Goal: Transaction & Acquisition: Purchase product/service

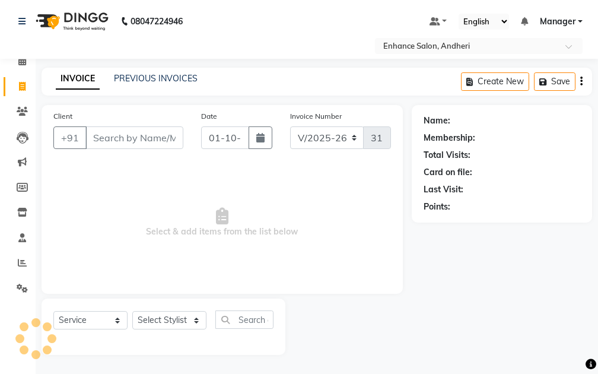
select select "7236"
select select "service"
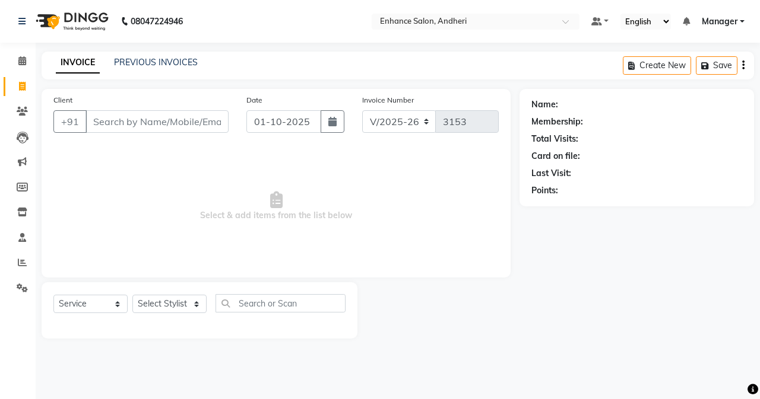
drag, startPoint x: 299, startPoint y: 28, endPoint x: 258, endPoint y: 112, distance: 92.9
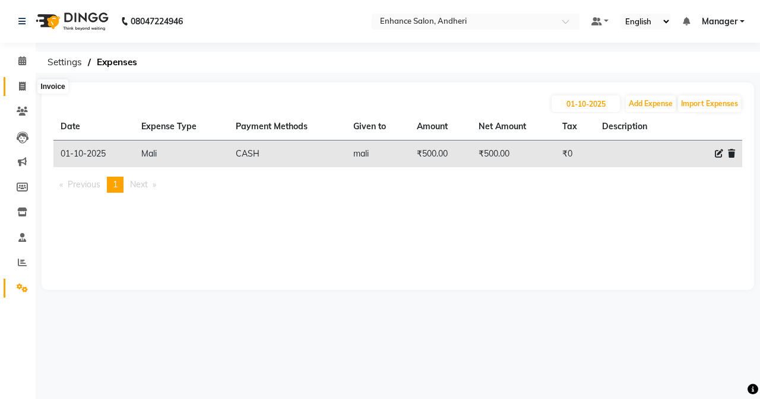
click at [23, 88] on icon at bounding box center [22, 86] width 7 height 9
select select "7236"
select select "service"
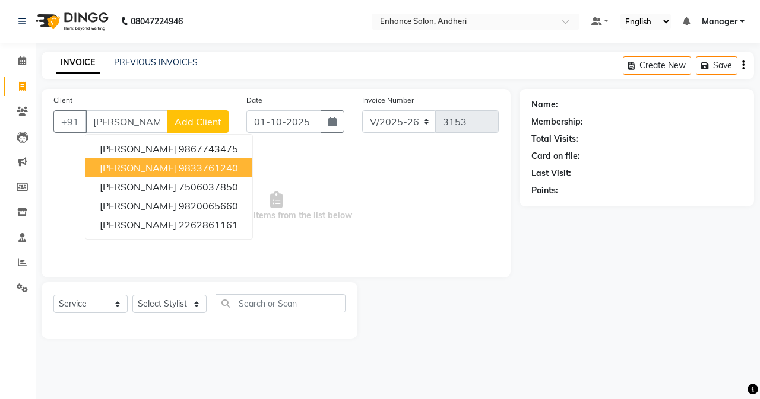
click at [168, 166] on span "[PERSON_NAME]" at bounding box center [138, 168] width 77 height 12
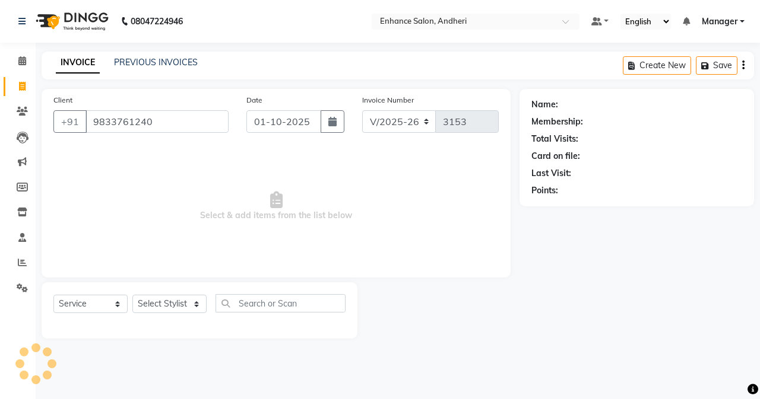
type input "9833761240"
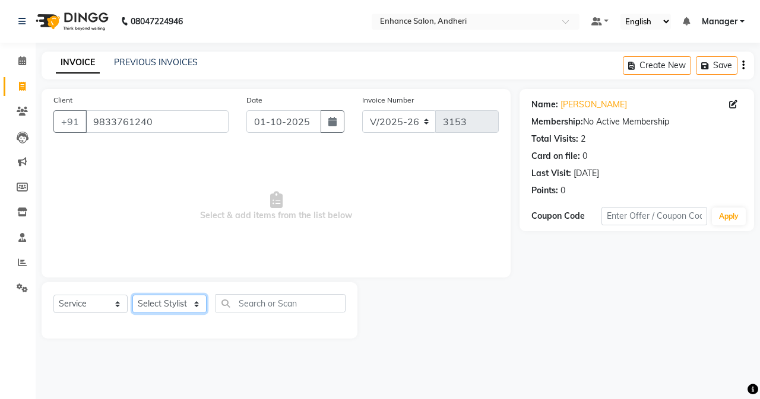
click at [179, 310] on select "Select Stylist Admin [PERSON_NAME] [PERSON_NAME] [PERSON_NAME] Manager [PERSON_…" at bounding box center [169, 304] width 74 height 18
select select "61730"
click at [132, 295] on select "Select Stylist Admin [PERSON_NAME] [PERSON_NAME] [PERSON_NAME] Manager [PERSON_…" at bounding box center [169, 304] width 74 height 18
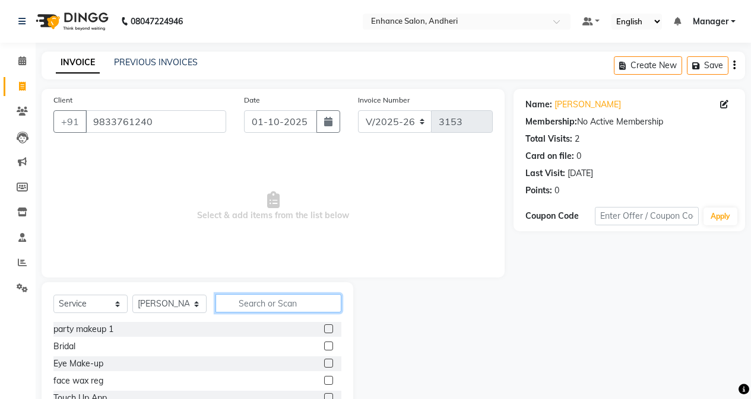
click at [264, 305] on input "text" at bounding box center [278, 303] width 126 height 18
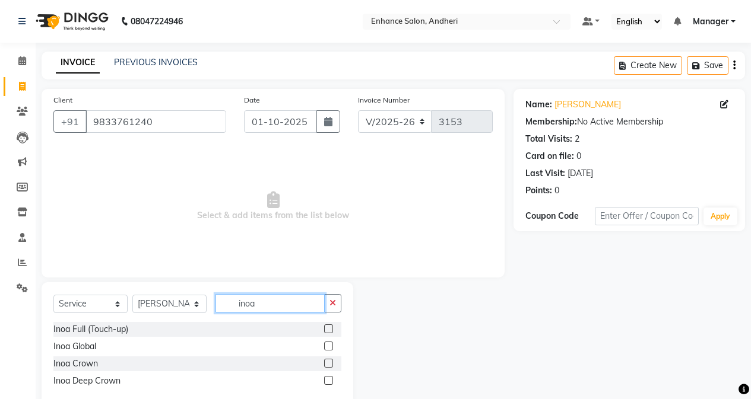
type input "inoa"
drag, startPoint x: 334, startPoint y: 330, endPoint x: 307, endPoint y: 315, distance: 30.3
click at [333, 330] on div at bounding box center [332, 329] width 17 height 15
drag, startPoint x: 326, startPoint y: 328, endPoint x: 307, endPoint y: 240, distance: 89.4
click at [326, 327] on label at bounding box center [328, 329] width 9 height 9
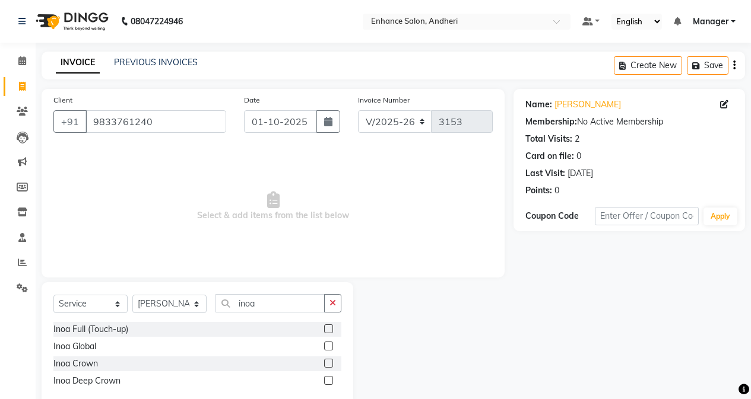
click at [326, 327] on input "checkbox" at bounding box center [328, 330] width 8 height 8
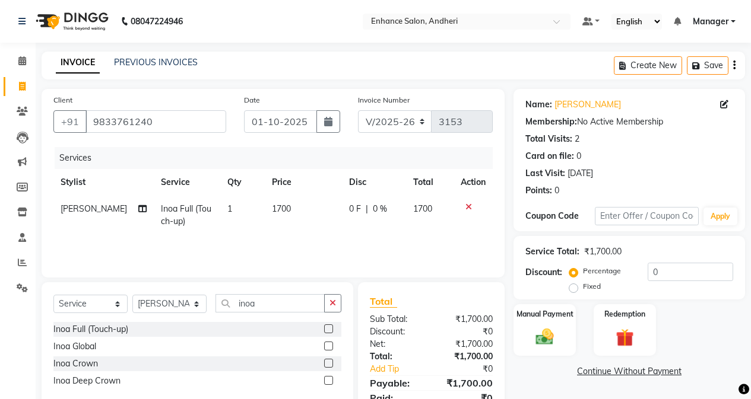
checkbox input "false"
click at [307, 224] on td "1700" at bounding box center [303, 215] width 77 height 39
select select "61730"
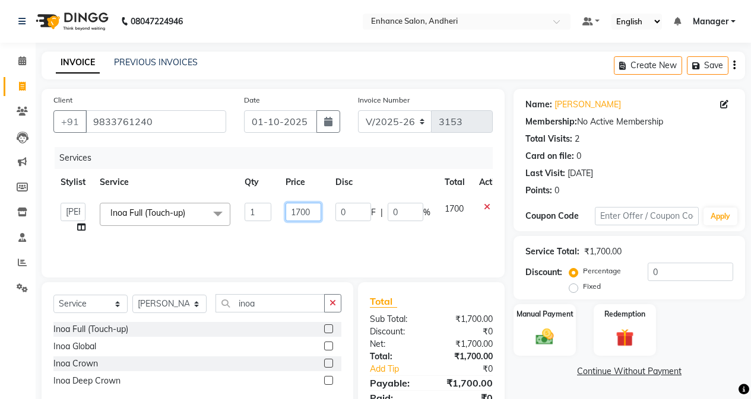
drag, startPoint x: 299, startPoint y: 214, endPoint x: 304, endPoint y: 230, distance: 17.3
click at [300, 221] on input "1700" at bounding box center [304, 212] width 36 height 18
type input "2000"
click at [277, 302] on input "inoa" at bounding box center [269, 303] width 109 height 18
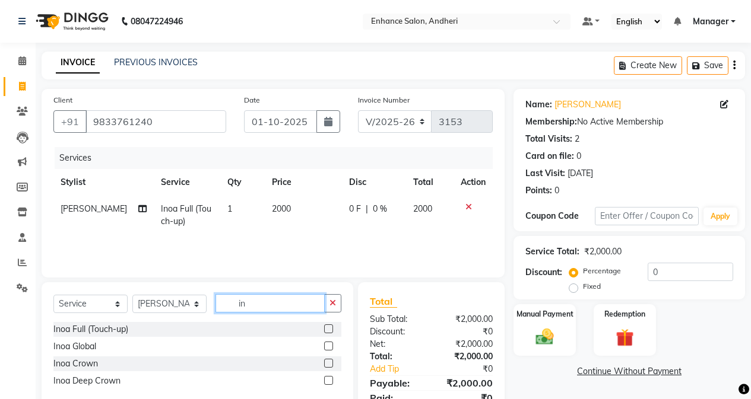
type input "i"
type input "hair"
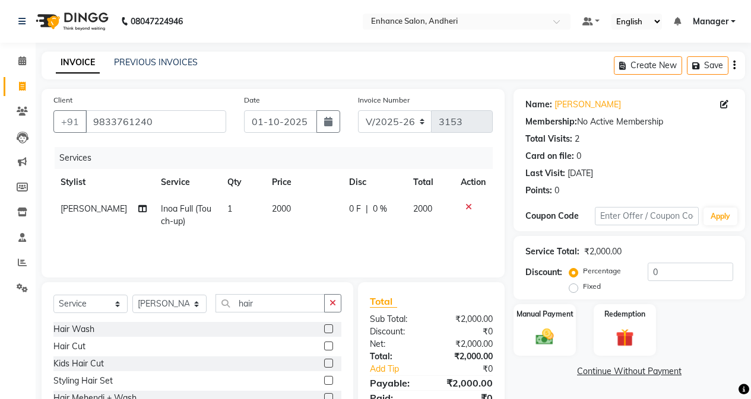
click at [329, 345] on label at bounding box center [328, 346] width 9 height 9
click at [329, 345] on input "checkbox" at bounding box center [328, 347] width 8 height 8
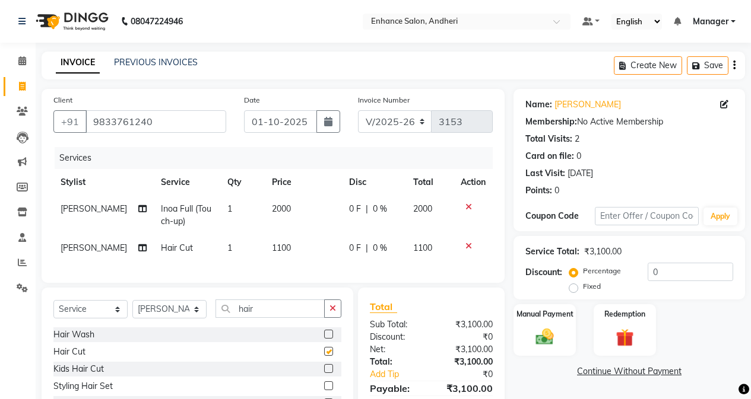
checkbox input "false"
click at [138, 252] on icon at bounding box center [142, 248] width 8 height 8
select select "61730"
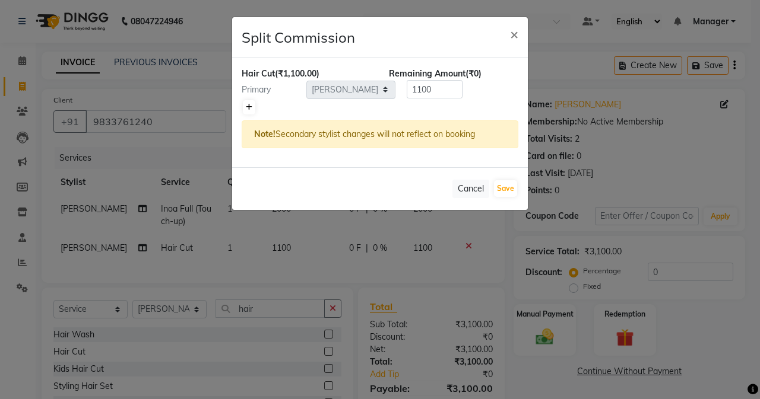
click at [245, 107] on link at bounding box center [249, 107] width 12 height 14
type input "550"
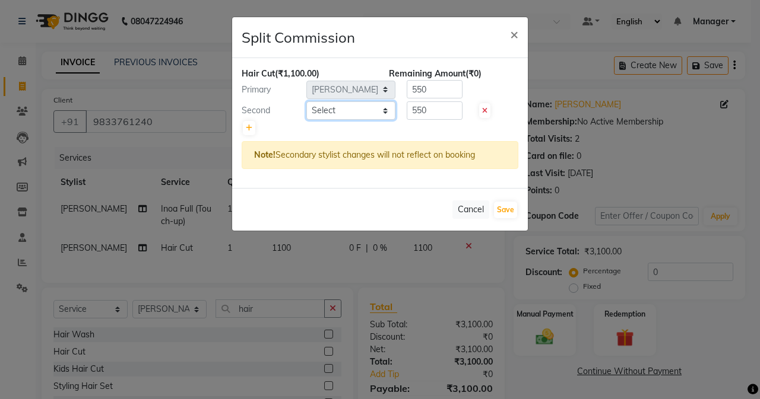
click at [309, 107] on select "Select Admin [PERSON_NAME] [PERSON_NAME] [PERSON_NAME] Manager [PERSON_NAME] [P…" at bounding box center [350, 111] width 89 height 18
select select "61735"
click at [306, 102] on select "Select Admin [PERSON_NAME] [PERSON_NAME] [PERSON_NAME] Manager [PERSON_NAME] [P…" at bounding box center [350, 111] width 89 height 18
click at [420, 111] on input "550" at bounding box center [435, 111] width 56 height 18
type input "400"
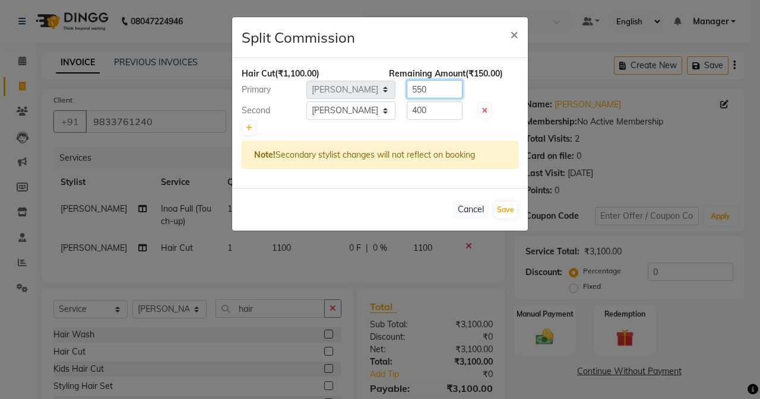
click at [423, 85] on input "550" at bounding box center [435, 89] width 56 height 18
type input "700"
click at [508, 208] on button "Save" at bounding box center [505, 210] width 23 height 17
select select "Select"
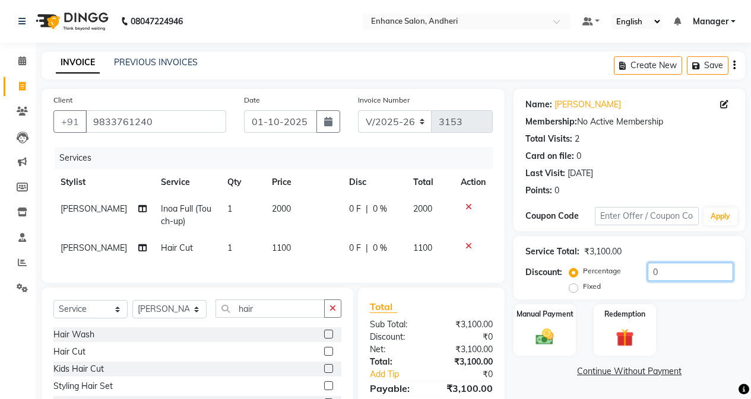
click at [598, 267] on input "0" at bounding box center [690, 272] width 85 height 18
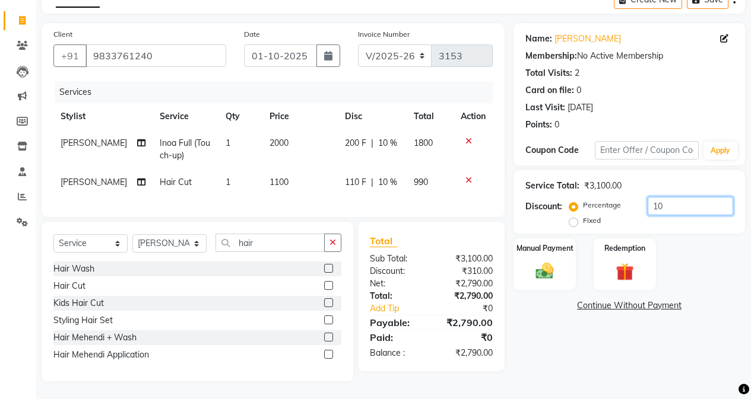
scroll to position [87, 0]
type input "10"
click at [535, 261] on img at bounding box center [544, 271] width 30 height 21
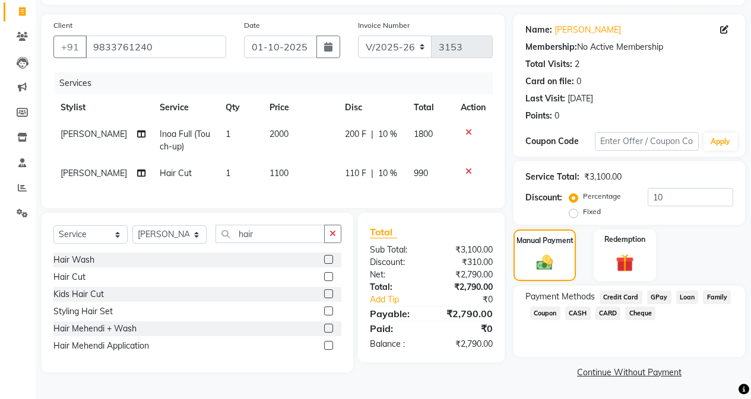
click at [598, 307] on span "CARD" at bounding box center [608, 314] width 26 height 14
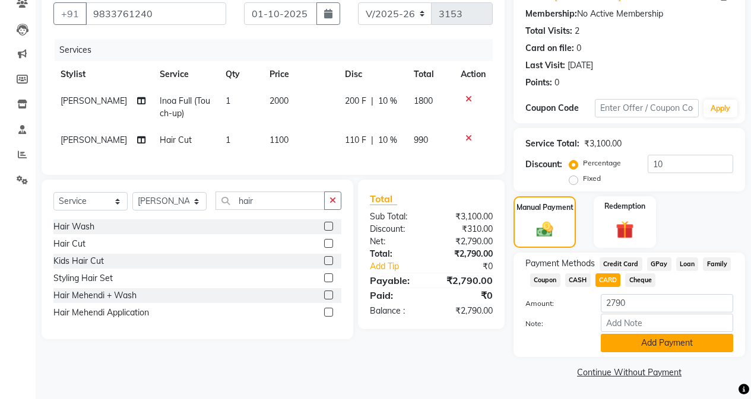
click at [598, 342] on button "Add Payment" at bounding box center [667, 343] width 132 height 18
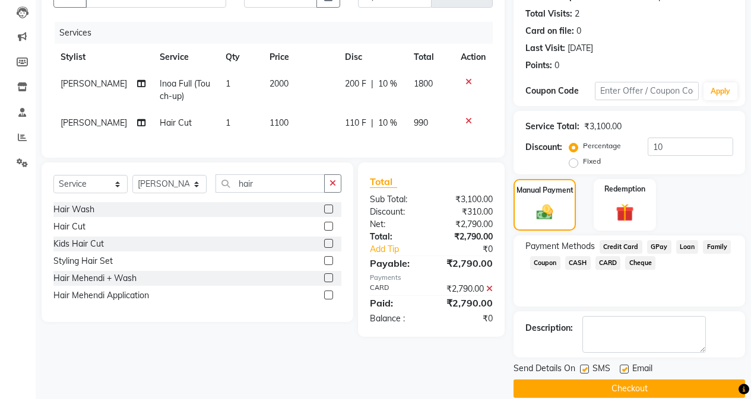
scroll to position [142, 0]
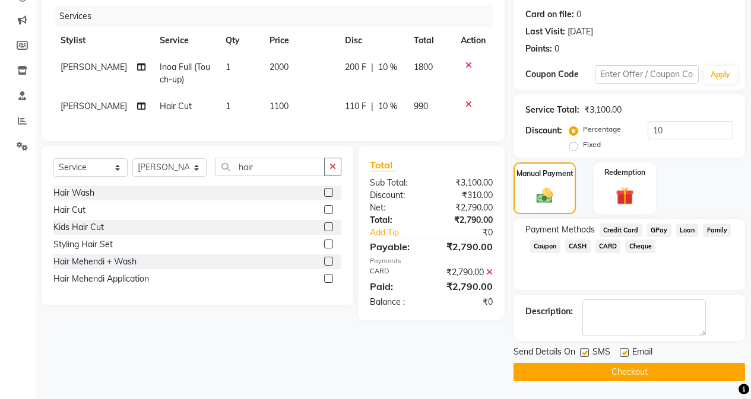
click at [591, 367] on button "Checkout" at bounding box center [628, 372] width 231 height 18
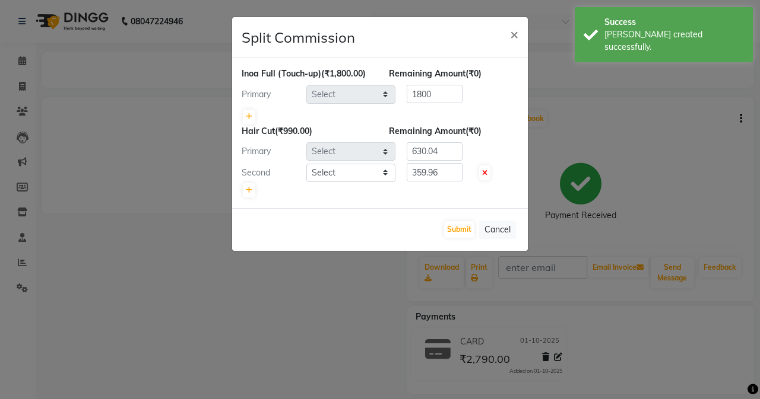
select select "61730"
select select "61735"
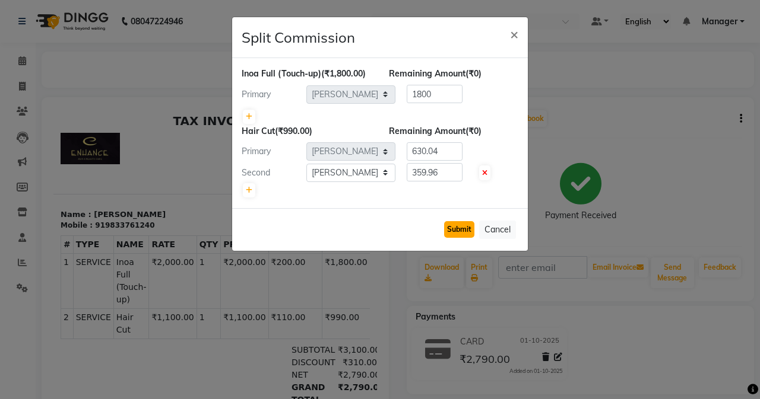
click at [454, 231] on button "Submit" at bounding box center [459, 229] width 30 height 17
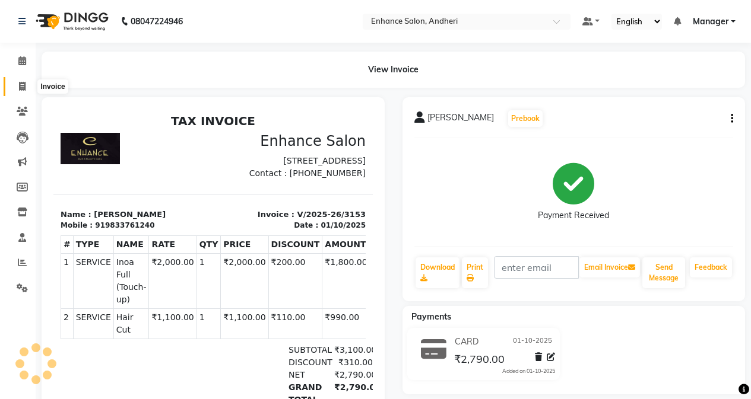
click at [24, 81] on span at bounding box center [22, 87] width 21 height 14
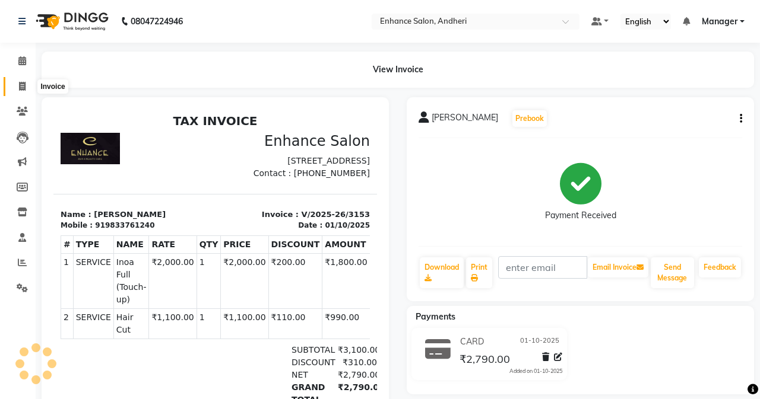
select select "7236"
select select "service"
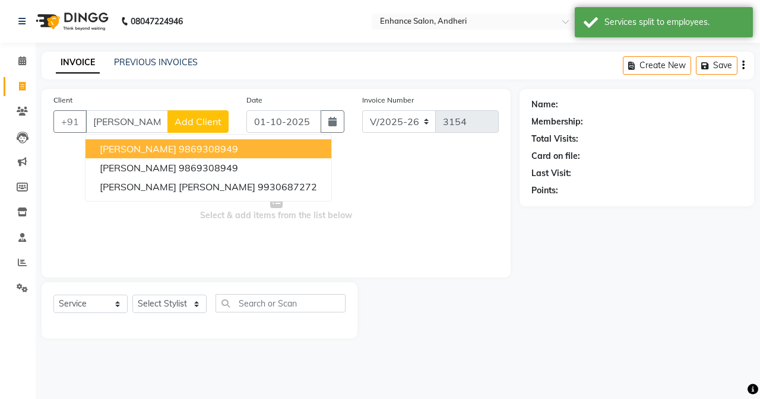
click at [126, 156] on button "[PERSON_NAME] 9869308949" at bounding box center [208, 148] width 246 height 19
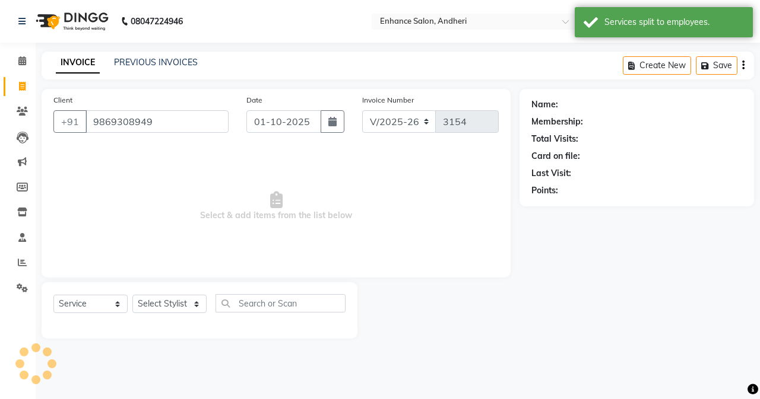
type input "9869308949"
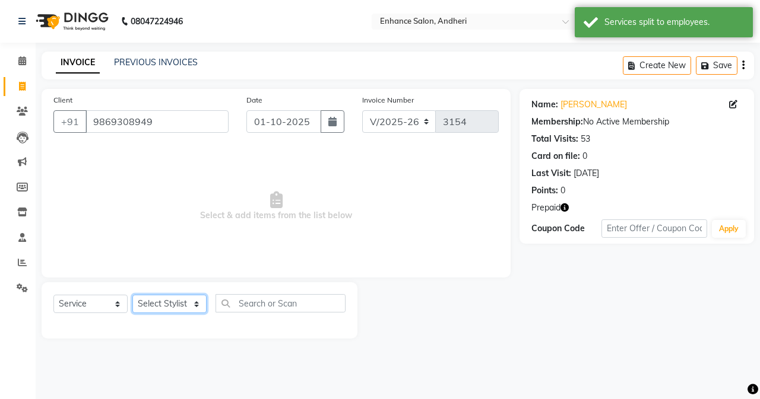
click at [170, 308] on select "Select Stylist Admin [PERSON_NAME] [PERSON_NAME] [PERSON_NAME] Manager [PERSON_…" at bounding box center [169, 304] width 74 height 18
select select "61733"
click at [132, 295] on select "Select Stylist Admin [PERSON_NAME] [PERSON_NAME] [PERSON_NAME] Manager [PERSON_…" at bounding box center [169, 304] width 74 height 18
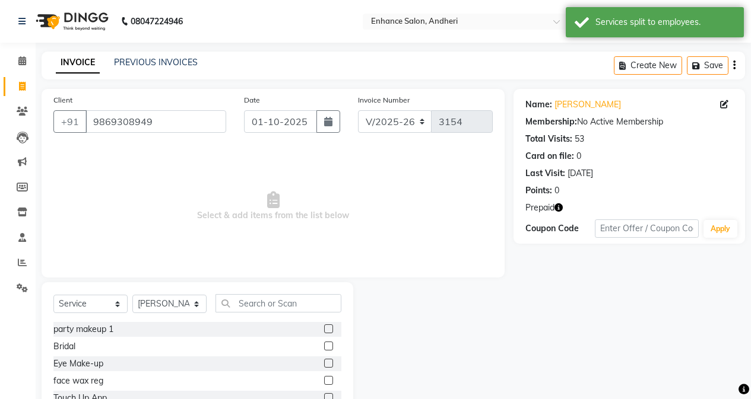
click at [248, 294] on div "Select Service Product Membership Package Voucher Prepaid Gift Card Select Styl…" at bounding box center [198, 370] width 312 height 175
click at [242, 293] on div "Select Service Product Membership Package Voucher Prepaid Gift Card Select Styl…" at bounding box center [198, 370] width 312 height 175
click at [255, 302] on input "text" at bounding box center [278, 303] width 126 height 18
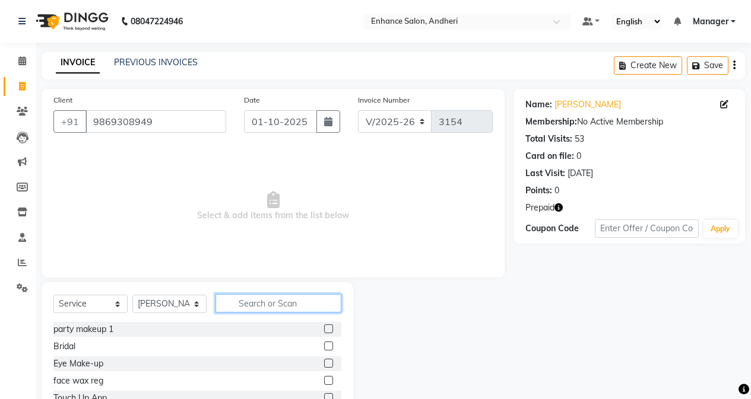
type input "e"
type input "was"
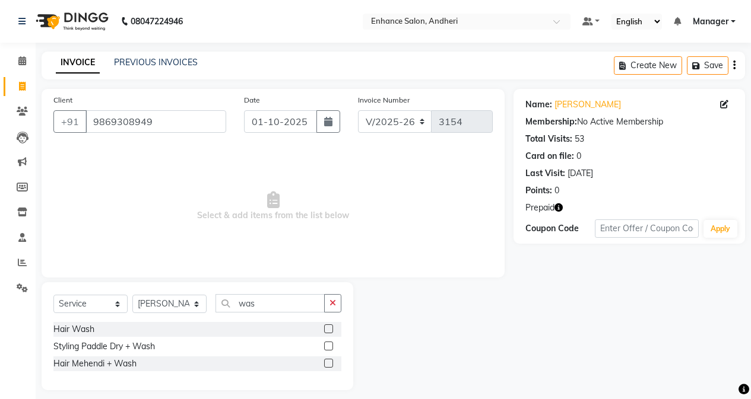
click at [325, 345] on label at bounding box center [328, 346] width 9 height 9
click at [325, 345] on input "checkbox" at bounding box center [328, 347] width 8 height 8
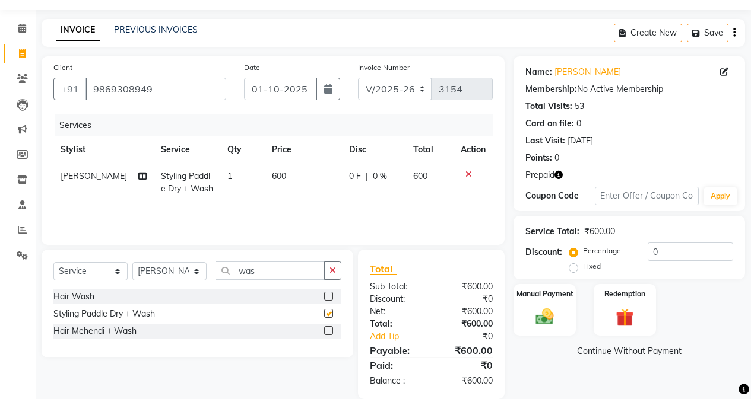
scroll to position [50, 0]
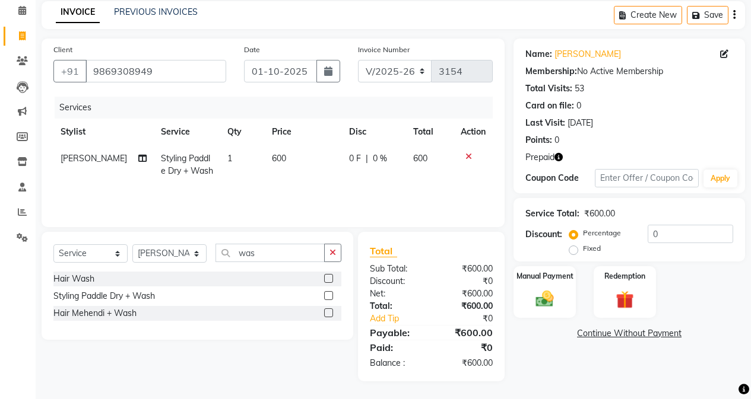
checkbox input "false"
click at [598, 298] on div "Redemption" at bounding box center [624, 292] width 65 height 54
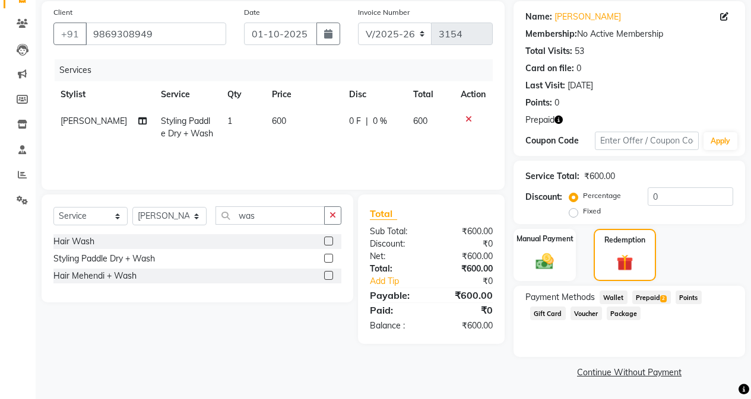
click at [598, 296] on span "Prepaid 2" at bounding box center [651, 298] width 39 height 14
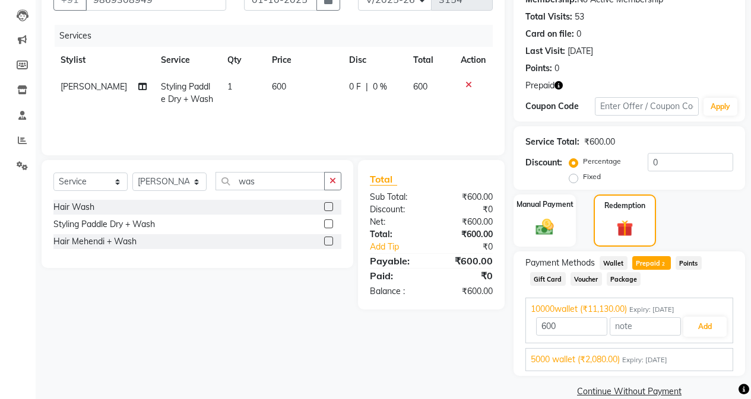
scroll to position [141, 0]
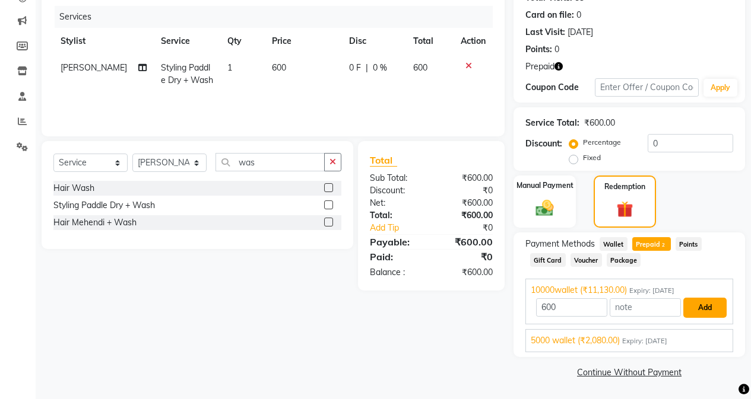
click at [598, 312] on button "Add" at bounding box center [704, 308] width 43 height 20
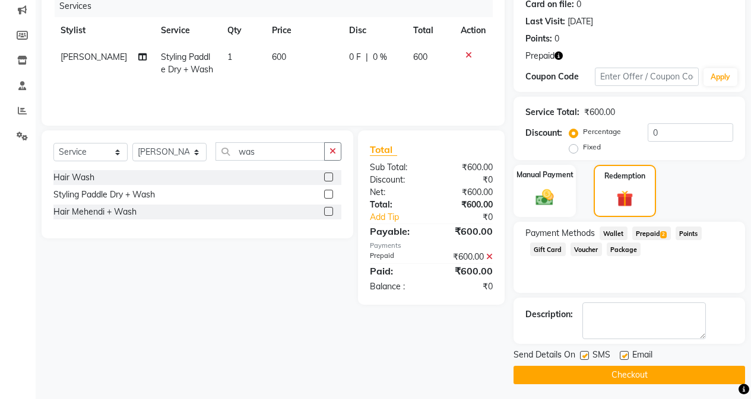
scroll to position [155, 0]
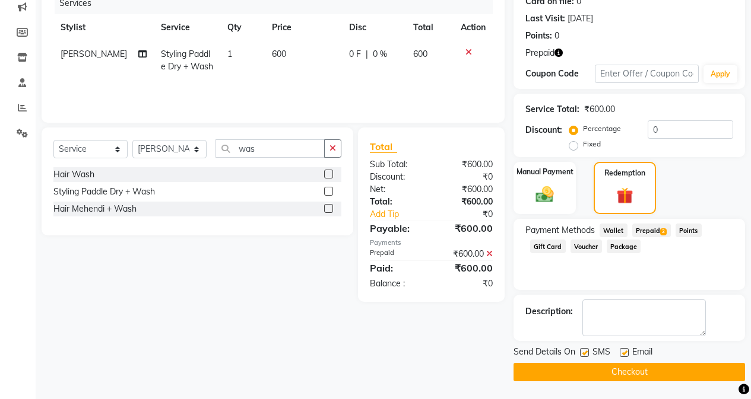
click at [598, 370] on button "Checkout" at bounding box center [628, 372] width 231 height 18
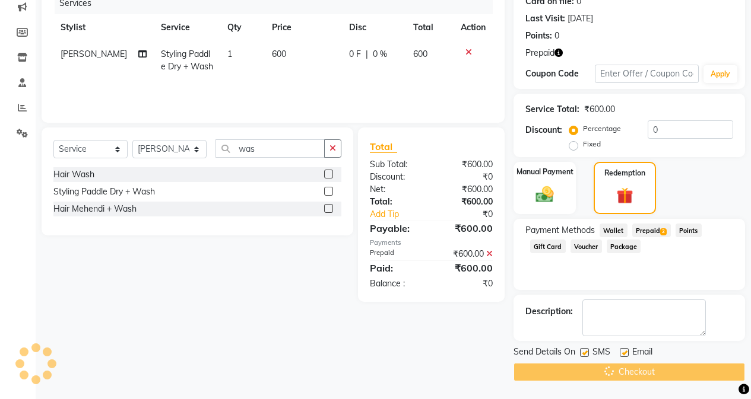
scroll to position [0, 0]
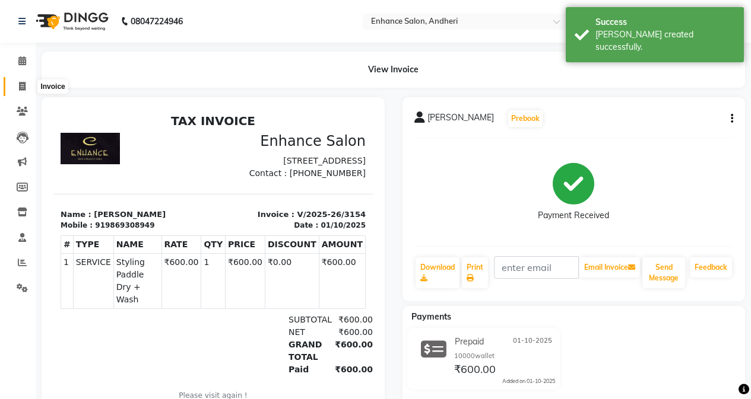
click at [23, 87] on icon at bounding box center [22, 86] width 7 height 9
select select "7236"
select select "service"
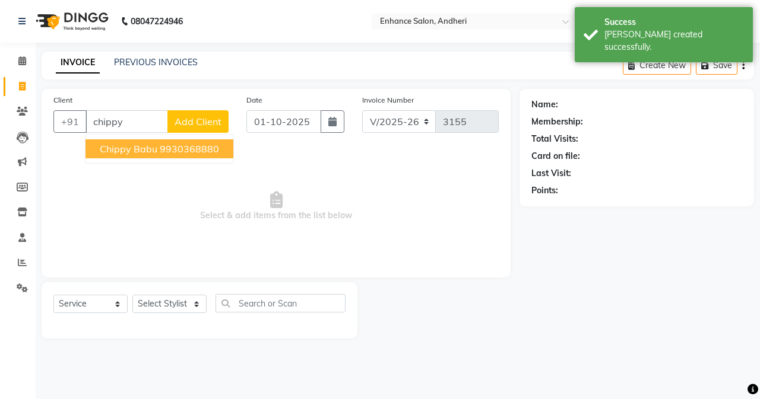
click at [113, 150] on span "Chippy Babu" at bounding box center [129, 149] width 58 height 12
type input "9930368880"
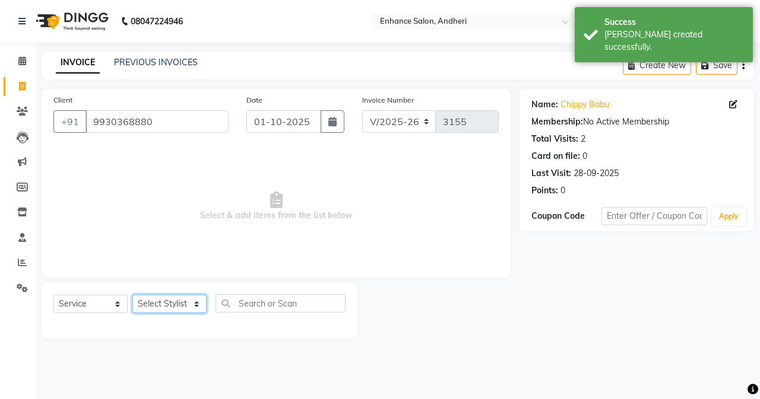
click at [143, 300] on select "Select Stylist Admin [PERSON_NAME] [PERSON_NAME] [PERSON_NAME] Manager [PERSON_…" at bounding box center [169, 304] width 74 height 18
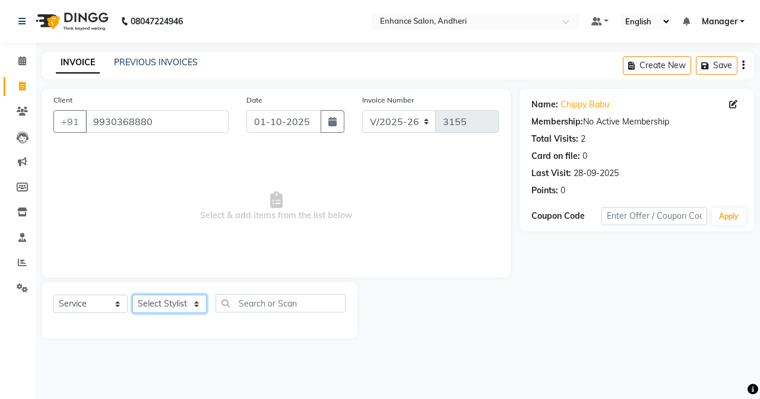
select select "86144"
click at [132, 295] on select "Select Stylist Admin [PERSON_NAME] [PERSON_NAME] [PERSON_NAME] Manager [PERSON_…" at bounding box center [169, 304] width 74 height 18
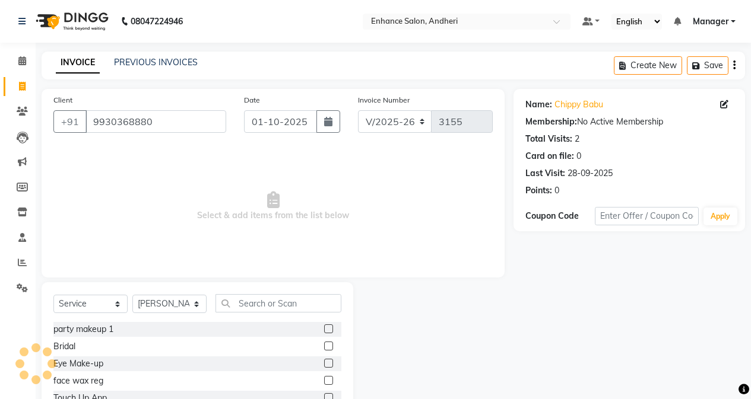
click at [272, 316] on div "Select Service Product Membership Package Voucher Prepaid Gift Card Select Styl…" at bounding box center [197, 308] width 288 height 28
click at [278, 306] on input "text" at bounding box center [278, 303] width 126 height 18
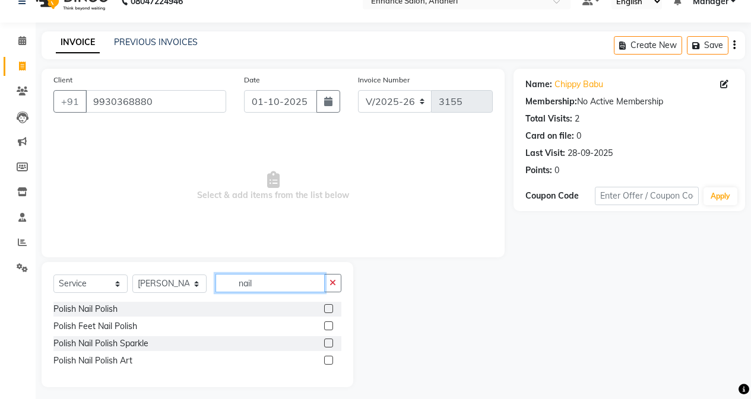
scroll to position [26, 0]
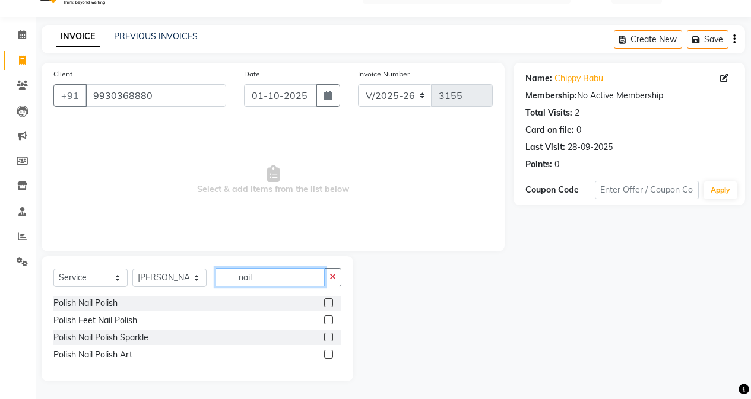
type input "nail"
click at [330, 360] on div at bounding box center [328, 356] width 8 height 12
click at [328, 316] on label at bounding box center [328, 320] width 9 height 9
click at [328, 317] on input "checkbox" at bounding box center [328, 321] width 8 height 8
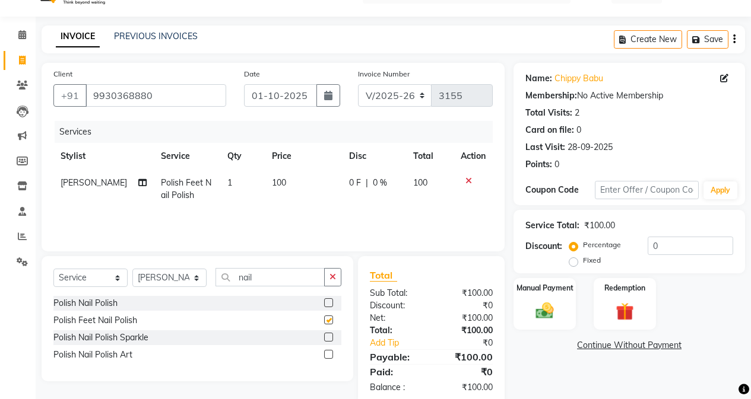
checkbox input "false"
click at [286, 194] on td "100" at bounding box center [303, 189] width 77 height 39
select select "86144"
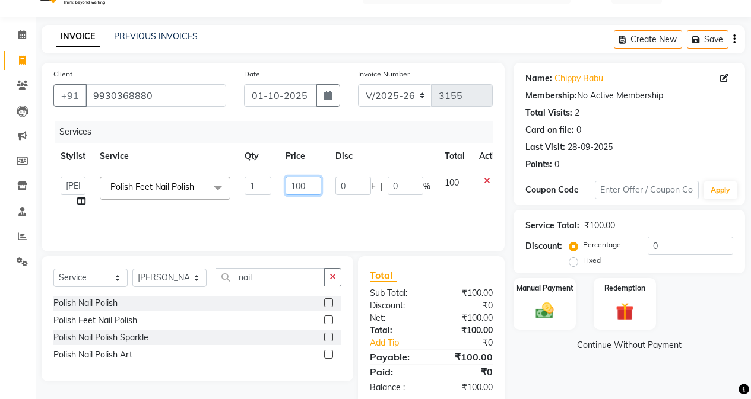
drag, startPoint x: 296, startPoint y: 182, endPoint x: 303, endPoint y: 192, distance: 12.7
click at [298, 187] on input "100" at bounding box center [304, 186] width 36 height 18
type input "500"
click at [327, 334] on label at bounding box center [328, 337] width 9 height 9
click at [327, 334] on input "checkbox" at bounding box center [328, 338] width 8 height 8
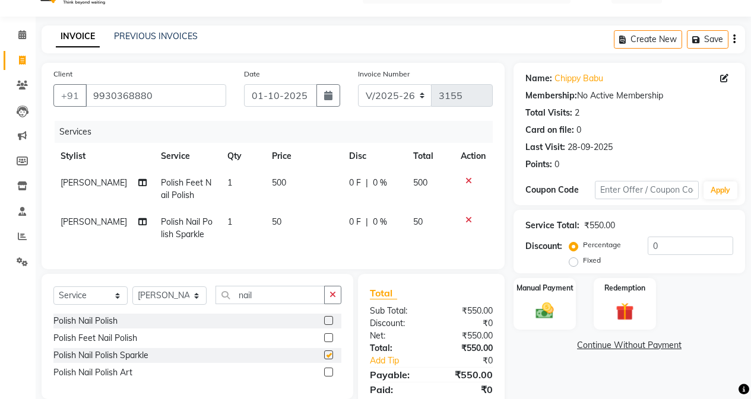
checkbox input "false"
click at [294, 232] on td "50" at bounding box center [303, 228] width 77 height 39
select select "86144"
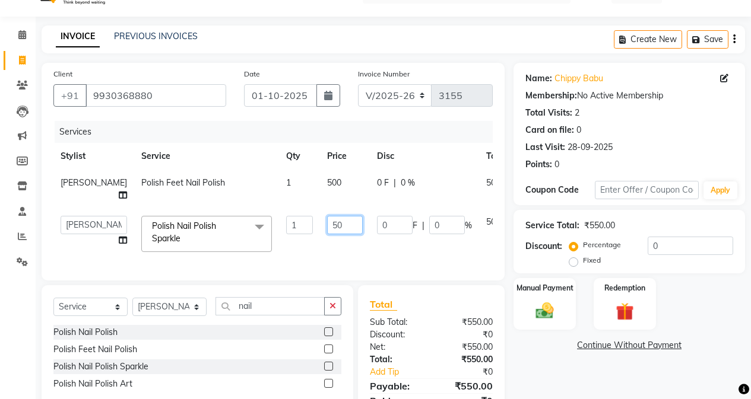
click at [327, 231] on input "50" at bounding box center [345, 225] width 36 height 18
type input "5"
type input "2"
type input "2900"
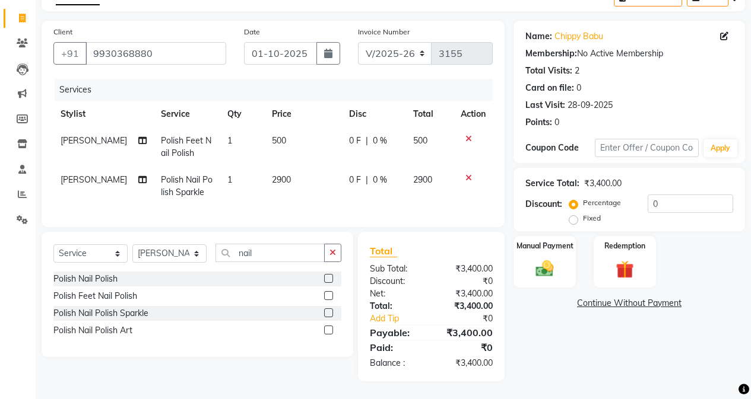
scroll to position [77, 0]
click at [524, 308] on div "Name: Chippy Babu Membership: No Active Membership Total Visits: 2 Card on file…" at bounding box center [633, 201] width 240 height 361
click at [526, 283] on div "Name: Chippy Babu Membership: No Active Membership Total Visits: 2 Card on file…" at bounding box center [633, 201] width 240 height 361
click at [529, 247] on div "Manual Payment" at bounding box center [544, 262] width 65 height 54
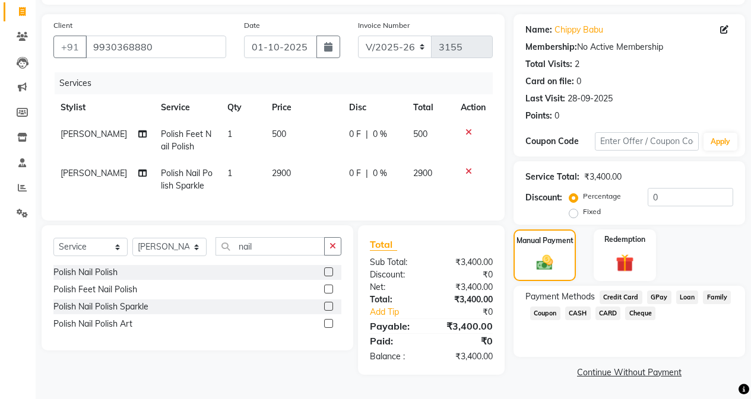
click at [598, 291] on span "GPay" at bounding box center [659, 298] width 24 height 14
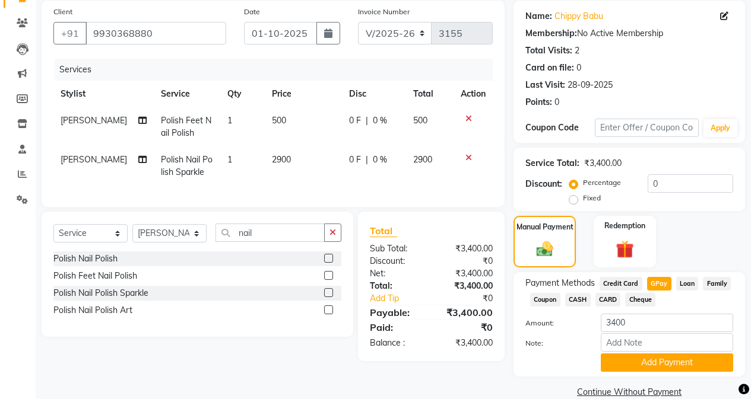
scroll to position [108, 0]
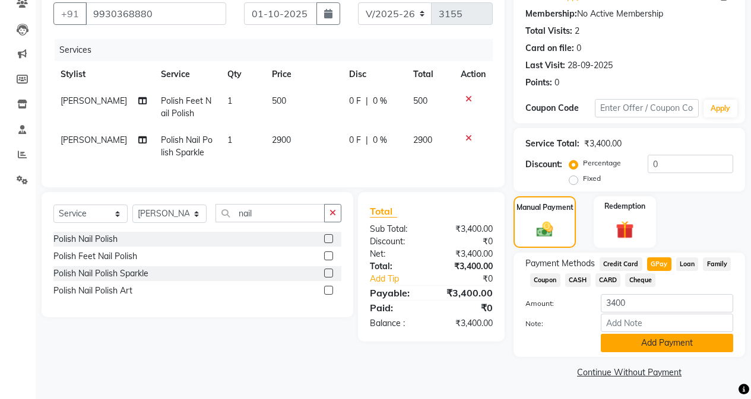
click at [598, 340] on button "Add Payment" at bounding box center [667, 343] width 132 height 18
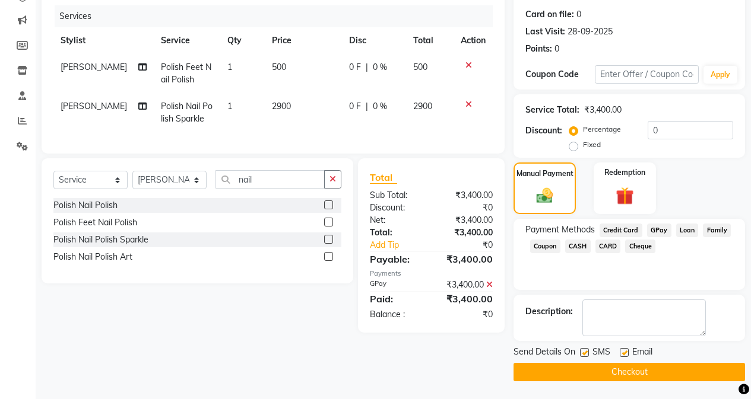
click at [598, 372] on button "Checkout" at bounding box center [628, 372] width 231 height 18
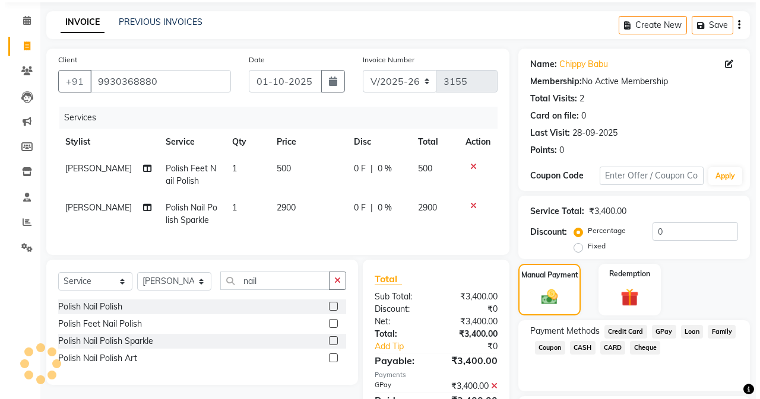
scroll to position [0, 0]
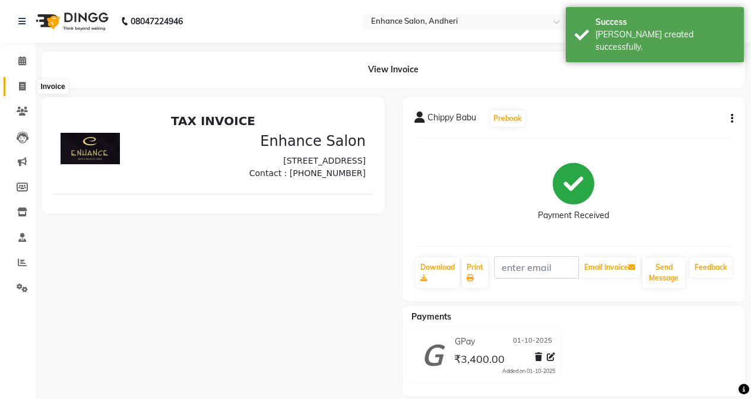
click at [17, 85] on span at bounding box center [22, 87] width 21 height 14
select select "7236"
select select "service"
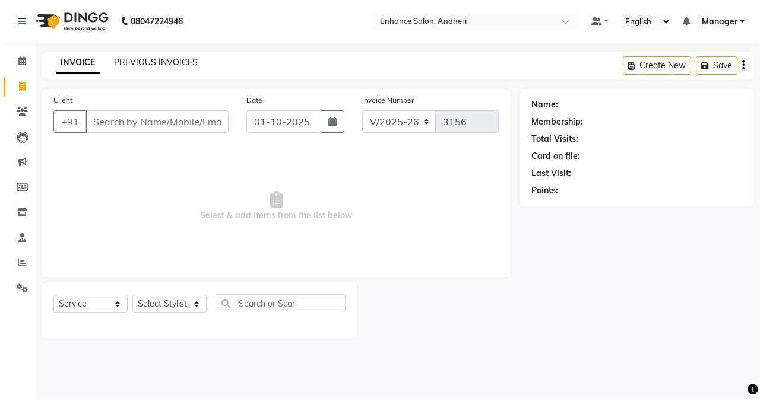
click at [129, 59] on link "PREVIOUS INVOICES" at bounding box center [156, 62] width 84 height 11
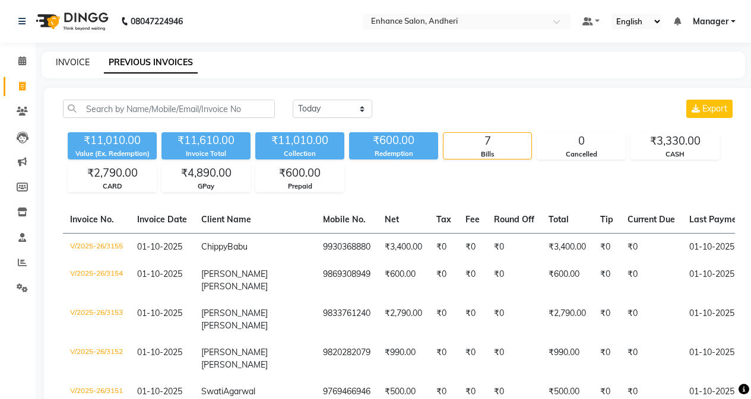
click at [77, 59] on link "INVOICE" at bounding box center [73, 62] width 34 height 11
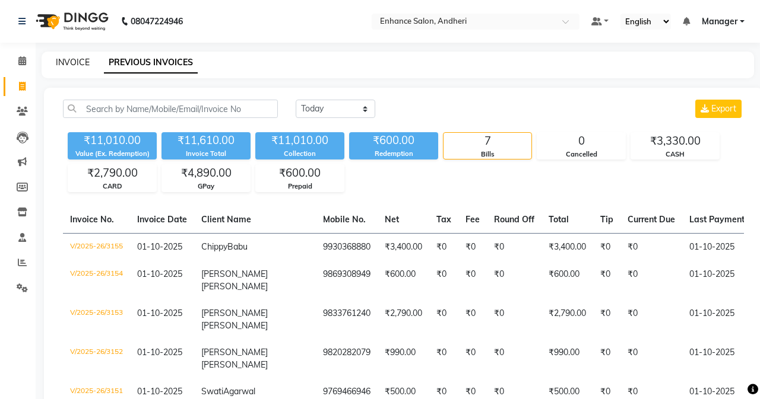
select select "7236"
select select "service"
